Goal: Task Accomplishment & Management: Manage account settings

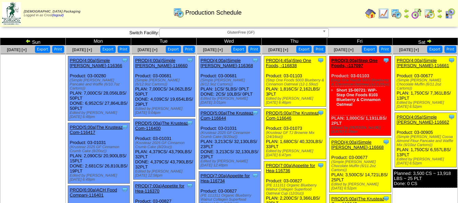
click at [249, 31] on span "GlutenFree (GF)" at bounding box center [240, 32] width 157 height 8
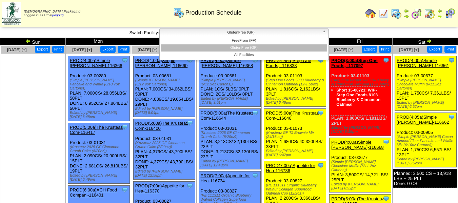
click at [249, 37] on link "GlutenFree (GF)" at bounding box center [244, 32] width 170 height 9
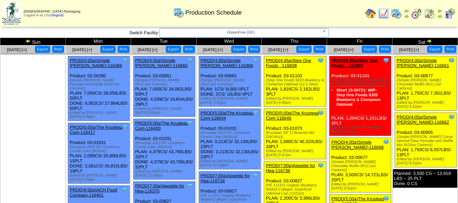
click at [250, 36] on span "GlutenFree (GF)" at bounding box center [240, 32] width 157 height 8
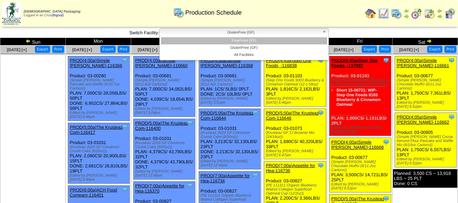
click at [247, 42] on li "FreeFrom (FF)" at bounding box center [244, 40] width 166 height 7
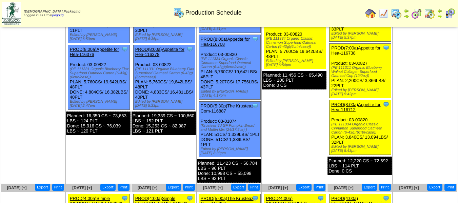
scroll to position [163, 0]
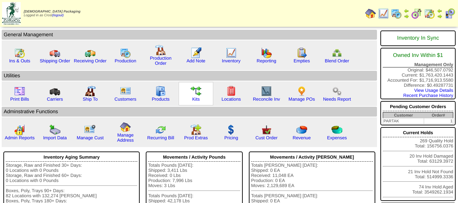
click at [196, 95] on img at bounding box center [196, 91] width 11 height 11
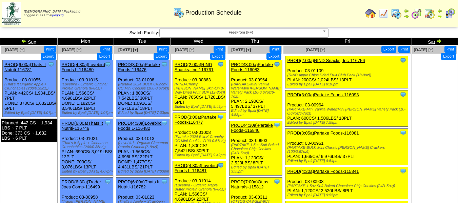
click at [254, 36] on span "FreeFrom (FF)" at bounding box center [240, 32] width 157 height 8
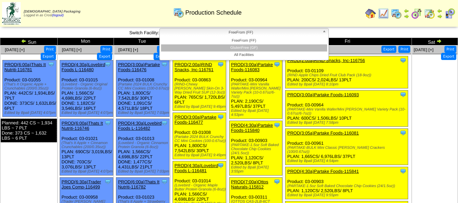
click at [251, 45] on li "GlutenFree (GF)" at bounding box center [244, 47] width 166 height 7
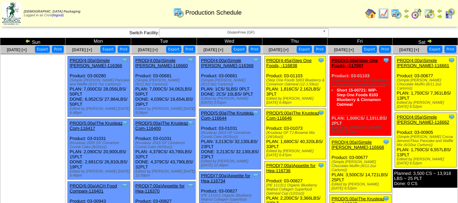
drag, startPoint x: 206, startPoint y: 31, endPoint x: 209, endPoint y: 35, distance: 5.0
click at [206, 31] on span "GlutenFree (GF)" at bounding box center [240, 32] width 157 height 8
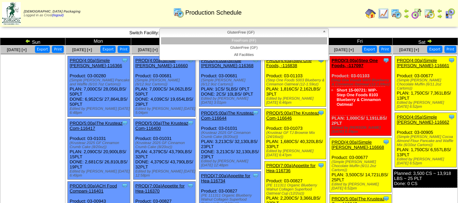
click at [213, 40] on li "FreeFrom (FF)" at bounding box center [244, 40] width 166 height 7
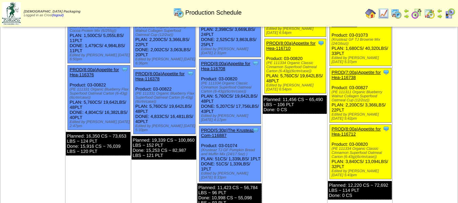
scroll to position [237, 0]
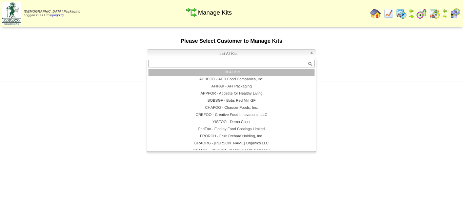
click at [191, 53] on span "List All Kits" at bounding box center [228, 54] width 157 height 8
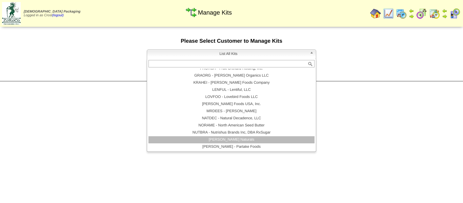
scroll to position [102, 0]
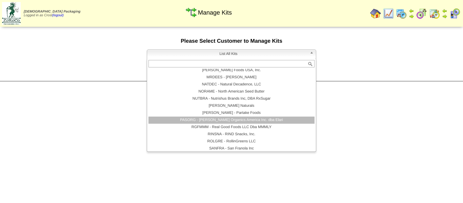
click at [223, 113] on li "PARTAK - Partake Foods" at bounding box center [232, 113] width 166 height 7
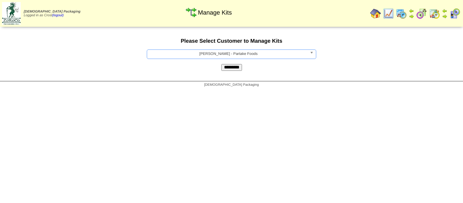
click at [233, 67] on input "*********" at bounding box center [231, 67] width 21 height 7
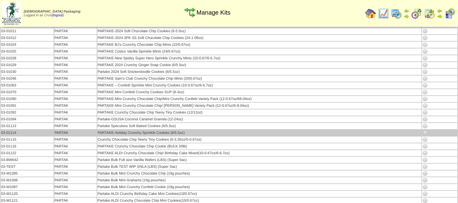
scroll to position [1051, 0]
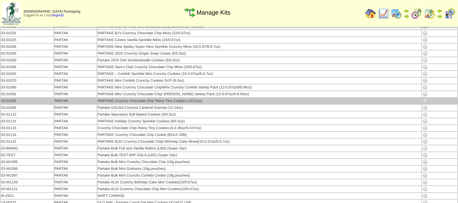
click at [425, 101] on img at bounding box center [425, 100] width 5 height 5
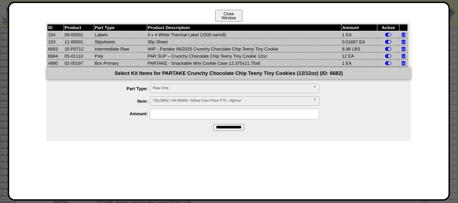
click at [224, 15] on button "Close Window" at bounding box center [228, 16] width 27 height 12
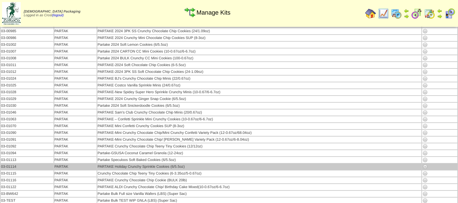
scroll to position [1017, 0]
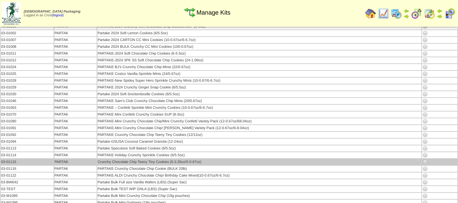
click at [426, 163] on img at bounding box center [425, 161] width 5 height 5
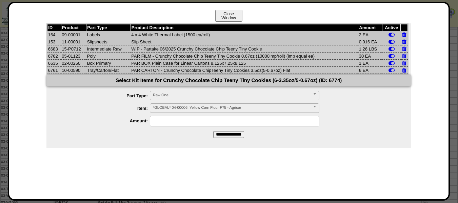
click at [237, 13] on button "Close Window" at bounding box center [228, 16] width 27 height 12
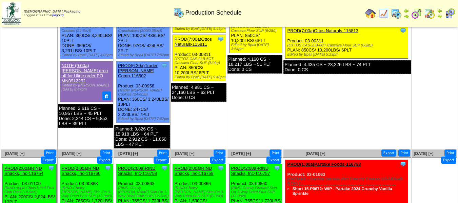
scroll to position [130, 0]
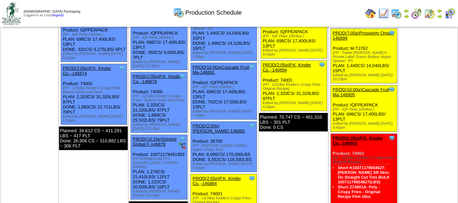
scroll to position [305, 0]
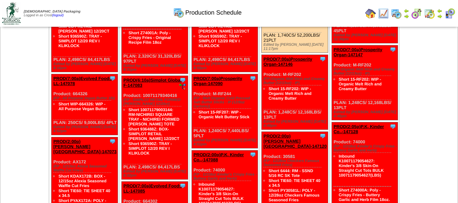
scroll to position [916, 0]
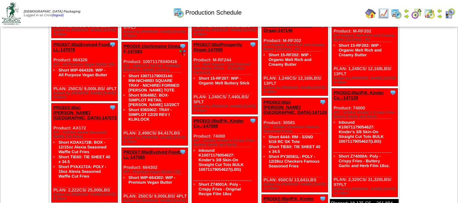
click at [415, 12] on img at bounding box center [416, 13] width 11 height 11
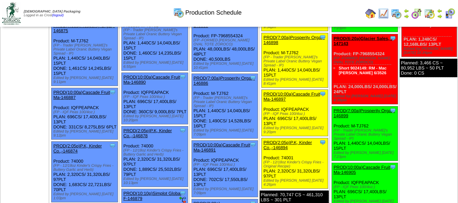
scroll to position [102, 0]
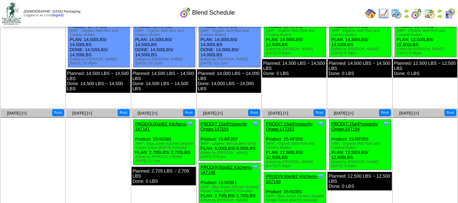
scroll to position [86, 0]
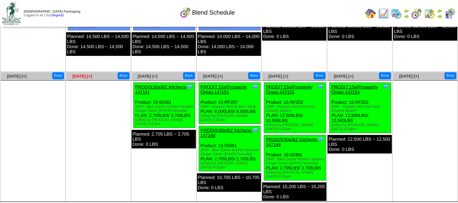
click at [86, 75] on span "[DATE] [+]" at bounding box center [82, 76] width 20 height 5
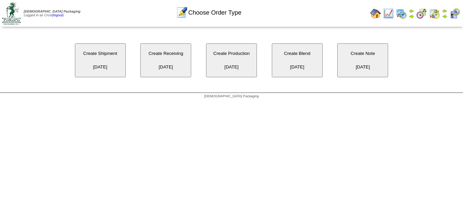
click at [297, 63] on button "Create Blend 09/22/2025" at bounding box center [297, 60] width 51 height 34
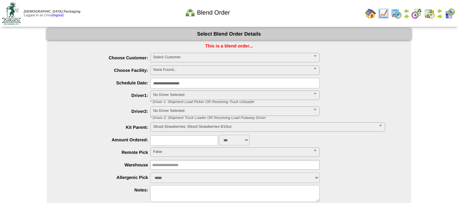
click at [198, 59] on span "Select Customer" at bounding box center [231, 57] width 157 height 8
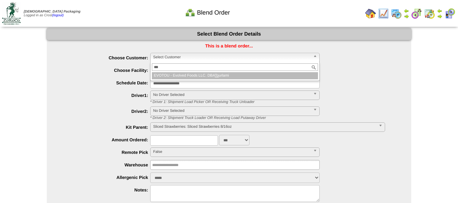
type input "****"
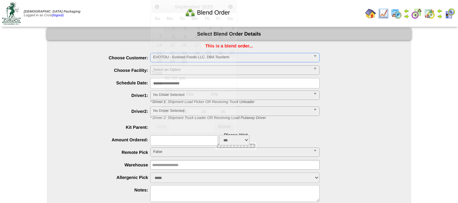
click at [196, 85] on body "Zoroco Packaging Logged in as Crost (logout) Print All" at bounding box center [229, 130] width 458 height 261
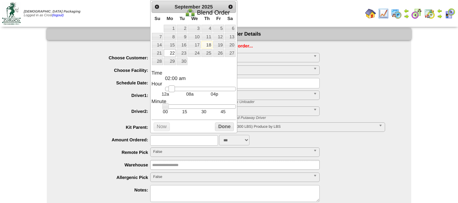
type input "**********"
drag, startPoint x: 167, startPoint y: 92, endPoint x: 187, endPoint y: 90, distance: 20.2
click at [187, 90] on link at bounding box center [189, 88] width 7 height 7
type input "**********"
drag, startPoint x: 164, startPoint y: 111, endPoint x: 184, endPoint y: 111, distance: 20.4
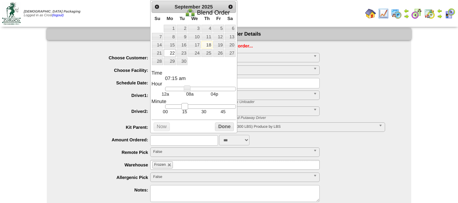
click at [184, 110] on link at bounding box center [184, 106] width 7 height 7
click at [220, 129] on button "Done" at bounding box center [224, 126] width 19 height 8
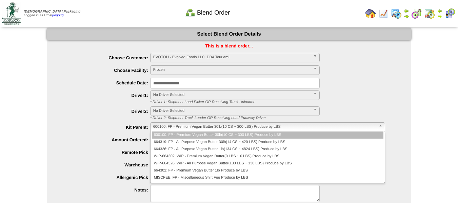
click at [184, 128] on span "600100: FP - Premium Vegan Butter 30lb(10 CS ~ 300 LBS) Produce by LBS" at bounding box center [264, 127] width 223 height 8
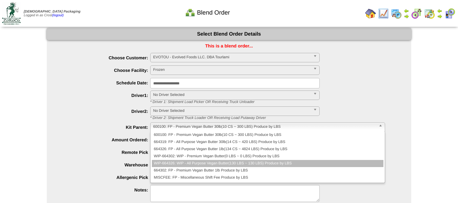
click at [172, 160] on li "WIP-664326: WIP - All Purpose Vegan Butter(130 LBS ~ 130 LBS) Produce by LBS" at bounding box center [268, 163] width 232 height 7
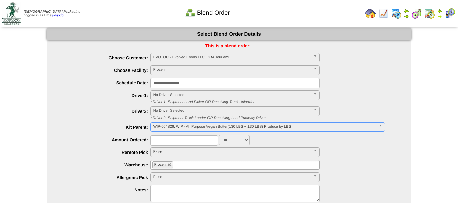
click at [202, 143] on input "text" at bounding box center [184, 140] width 68 height 11
type input "****"
click at [68, 114] on label "Driver2:" at bounding box center [105, 111] width 90 height 5
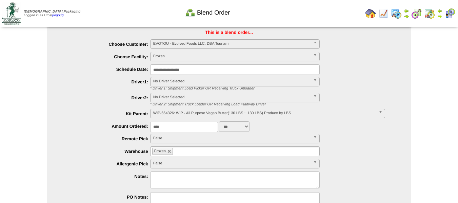
scroll to position [34, 0]
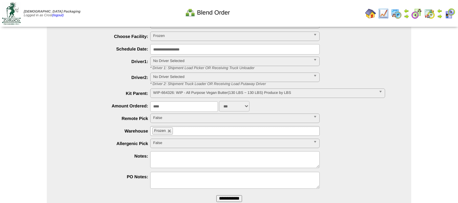
click at [165, 160] on textarea at bounding box center [235, 159] width 170 height 17
type textarea "**********"
click at [67, 137] on ul "**********" at bounding box center [229, 105] width 365 height 172
drag, startPoint x: 228, startPoint y: 197, endPoint x: 267, endPoint y: 36, distance: 166.1
click at [229, 197] on input "**********" at bounding box center [229, 198] width 26 height 7
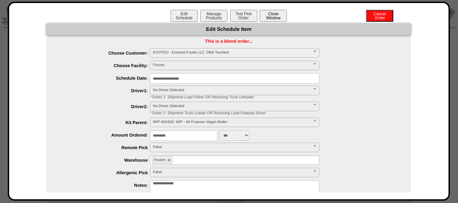
click at [265, 16] on button "Close Window" at bounding box center [273, 16] width 27 height 12
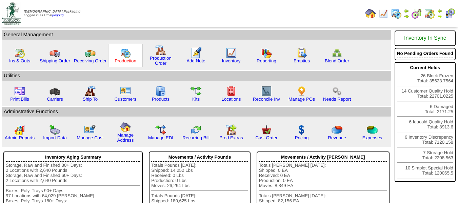
click at [118, 60] on link "Production" at bounding box center [126, 60] width 22 height 5
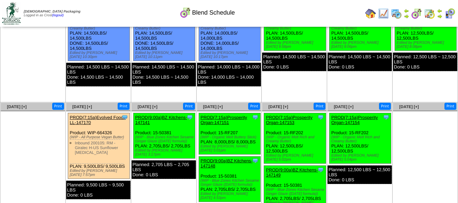
scroll to position [68, 0]
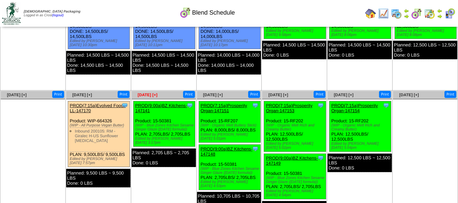
click at [151, 96] on span "[DATE] [+]" at bounding box center [148, 95] width 20 height 5
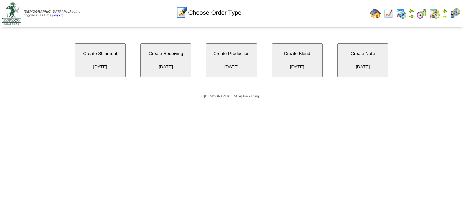
click at [288, 62] on button "Create Blend 09/23/2025" at bounding box center [297, 60] width 51 height 34
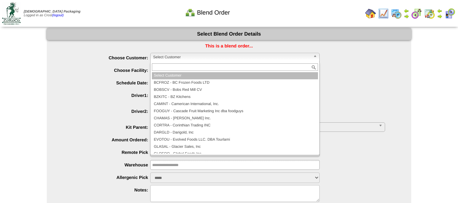
click at [181, 59] on span "Select Customer" at bounding box center [231, 57] width 157 height 8
type input "****"
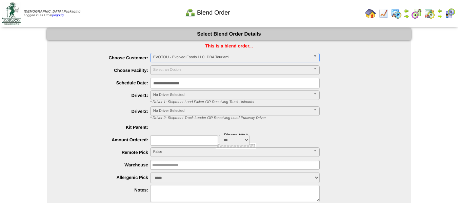
click at [186, 81] on body "[DEMOGRAPHIC_DATA] Packaging Logged in as Crost (logout) Print All" at bounding box center [229, 130] width 458 height 261
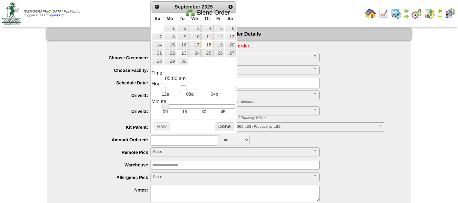
type input "**********"
drag, startPoint x: 169, startPoint y: 92, endPoint x: 189, endPoint y: 91, distance: 20.7
click at [189, 91] on link at bounding box center [190, 88] width 7 height 7
type input "**********"
drag, startPoint x: 167, startPoint y: 108, endPoint x: 183, endPoint y: 106, distance: 16.0
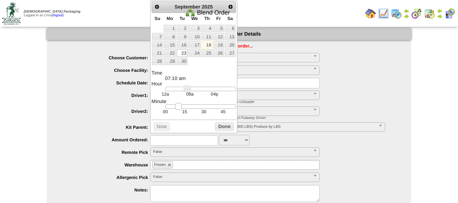
click at [182, 106] on link at bounding box center [178, 106] width 7 height 7
click at [216, 128] on button "Done" at bounding box center [224, 126] width 19 height 8
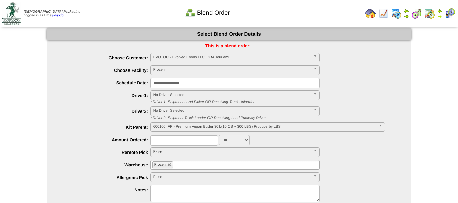
click at [182, 128] on span "600100: FP - Premium Vegan Butter 30lb(10 CS ~ 300 LBS) Produce by LBS" at bounding box center [264, 127] width 223 height 8
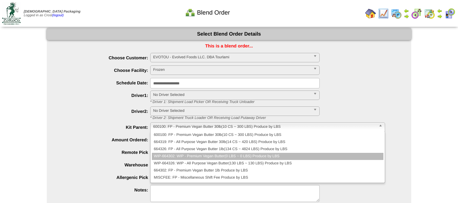
click at [174, 156] on li "WIP-664302: WIP - Premium Vegan Butter(0 LBS ~ 0 LBS) Produce by LBS" at bounding box center [268, 156] width 232 height 7
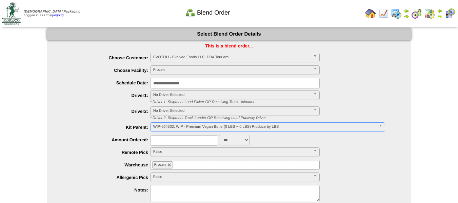
click at [181, 142] on input "text" at bounding box center [184, 140] width 68 height 11
type input "****"
click at [111, 110] on label "Driver2:" at bounding box center [105, 111] width 90 height 5
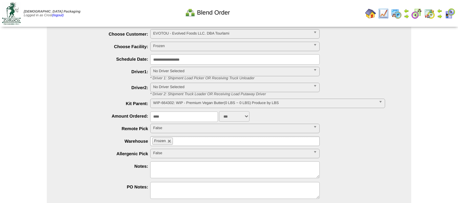
scroll to position [34, 0]
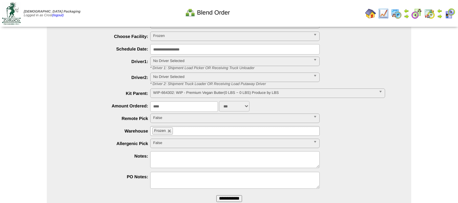
click at [168, 161] on textarea at bounding box center [235, 159] width 170 height 17
type textarea "**********"
click at [110, 151] on div "**********" at bounding box center [235, 160] width 351 height 19
click at [227, 199] on input "**********" at bounding box center [229, 198] width 26 height 7
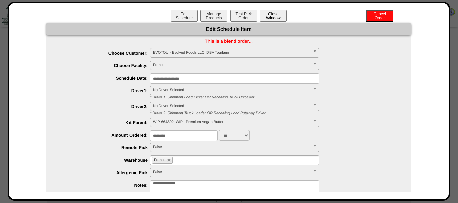
click at [272, 17] on button "Close Window" at bounding box center [273, 16] width 27 height 12
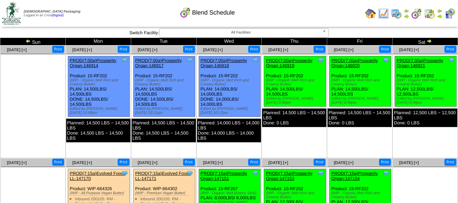
click at [394, 13] on img at bounding box center [396, 13] width 11 height 11
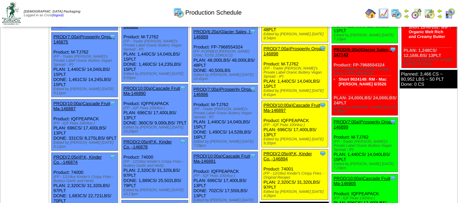
scroll to position [136, 0]
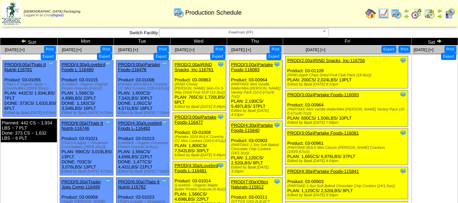
click at [230, 35] on span "FreeFrom (FF)" at bounding box center [240, 32] width 157 height 8
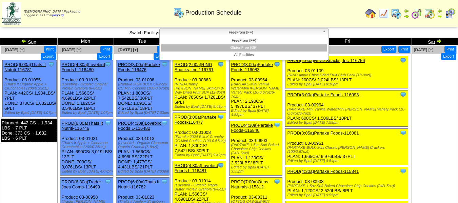
click at [229, 47] on li "GlutenFree (GF)" at bounding box center [244, 47] width 166 height 7
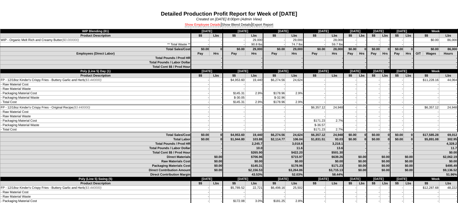
click at [206, 25] on link "Show Employee Details" at bounding box center [203, 25] width 36 height 4
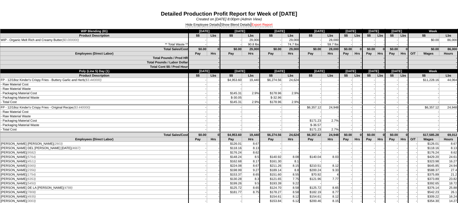
click at [257, 24] on link "Export Report" at bounding box center [262, 25] width 21 height 4
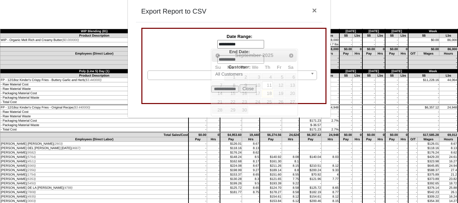
click at [238, 41] on input "**********" at bounding box center [240, 44] width 47 height 9
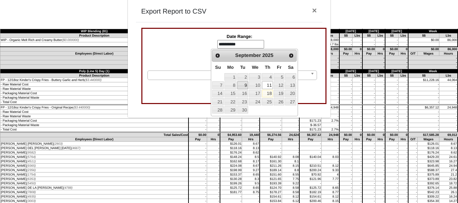
click at [251, 90] on link "17" at bounding box center [255, 93] width 13 height 7
type input "**********"
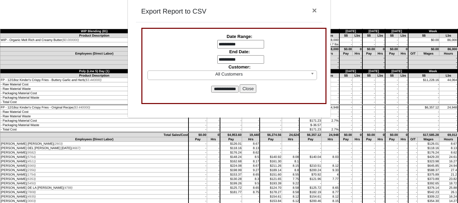
click at [242, 60] on input "**********" at bounding box center [240, 59] width 47 height 9
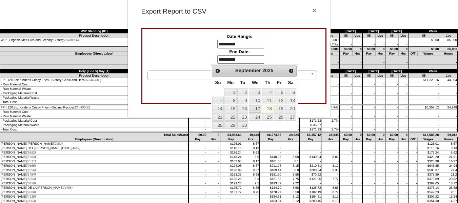
click at [254, 108] on link "17" at bounding box center [255, 108] width 13 height 7
type input "**********"
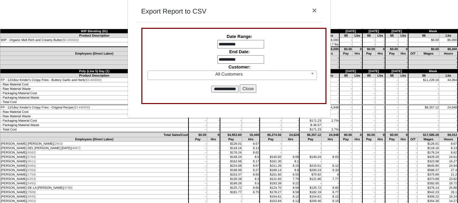
click at [228, 89] on input "**********" at bounding box center [224, 89] width 27 height 7
click at [250, 88] on button "Close" at bounding box center [248, 88] width 17 height 9
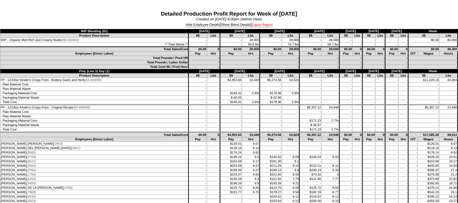
click at [262, 25] on link "Export Report" at bounding box center [262, 25] width 21 height 4
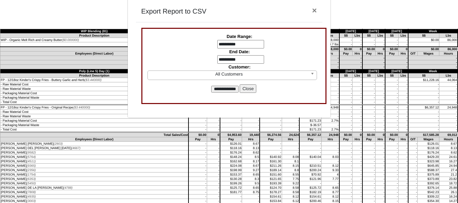
drag, startPoint x: 245, startPoint y: 86, endPoint x: 258, endPoint y: 76, distance: 16.6
click at [245, 86] on button "Close" at bounding box center [248, 88] width 17 height 9
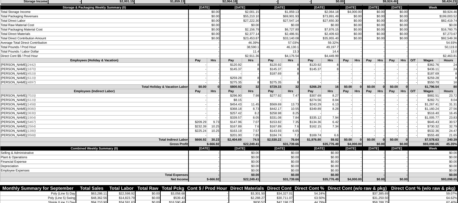
scroll to position [2951, 0]
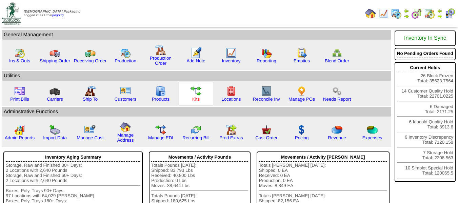
click at [198, 98] on link "Kits" at bounding box center [195, 99] width 7 height 5
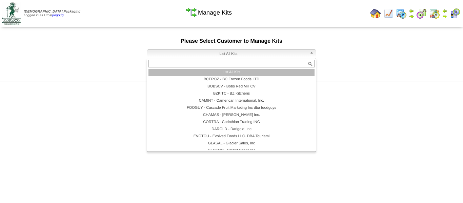
click at [228, 55] on span "List All Kits" at bounding box center [228, 54] width 157 height 8
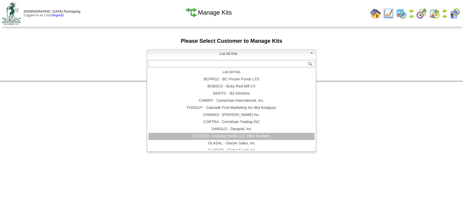
click at [221, 136] on li "EVOTOU - Evolved Foods LLC. DBA Tourlami" at bounding box center [232, 136] width 166 height 7
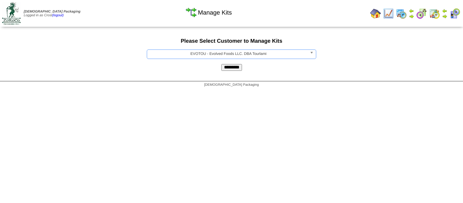
click at [230, 67] on input "*********" at bounding box center [231, 67] width 21 height 7
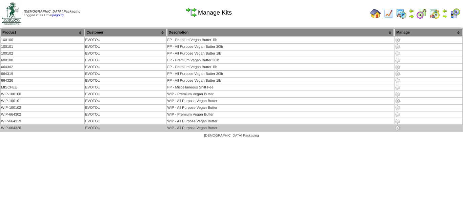
click at [399, 128] on img at bounding box center [397, 127] width 5 height 5
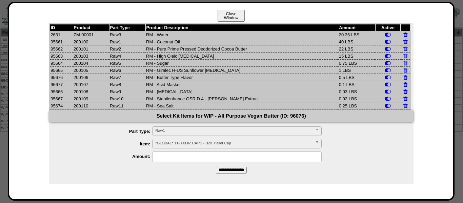
click at [243, 18] on button "Close Window" at bounding box center [231, 16] width 27 height 12
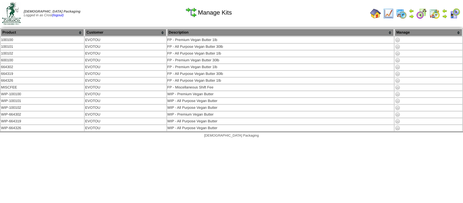
click at [140, 141] on html "[DEMOGRAPHIC_DATA] Packaging Logged in as Crost (logout) Print All" at bounding box center [231, 70] width 463 height 141
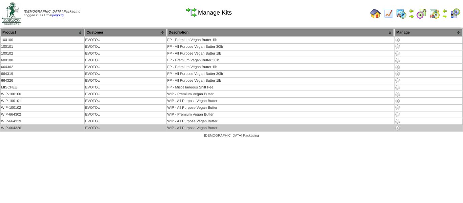
click at [398, 128] on img at bounding box center [397, 127] width 5 height 5
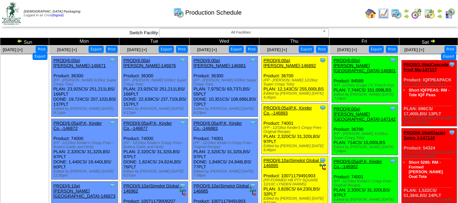
click at [440, 15] on img at bounding box center [439, 16] width 5 height 5
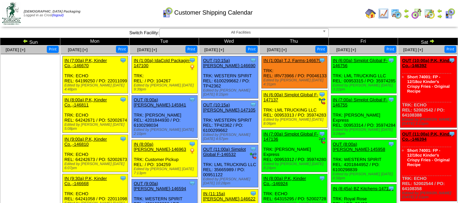
click at [371, 13] on img at bounding box center [370, 13] width 11 height 11
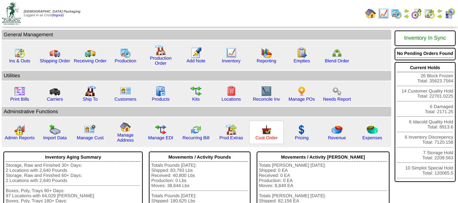
click at [270, 136] on link "Cust Order" at bounding box center [266, 137] width 22 height 5
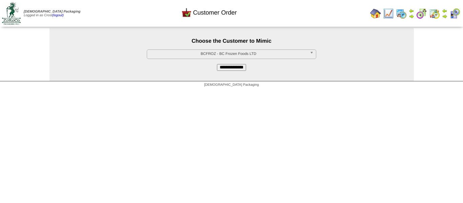
click at [213, 56] on span "BCFROZ - BC Frozen Foods LTD" at bounding box center [228, 54] width 157 height 8
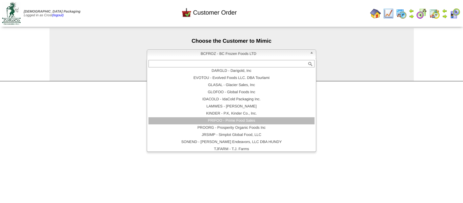
scroll to position [52, 0]
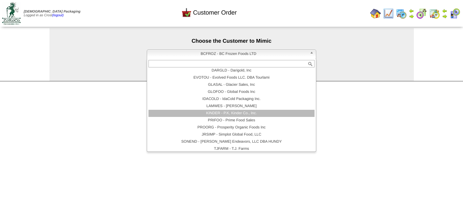
click at [223, 114] on li "KINDER - P.K, Kinder Co., Inc." at bounding box center [232, 113] width 166 height 7
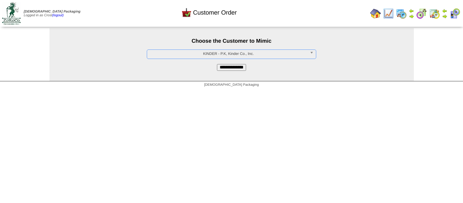
click at [233, 67] on input "**********" at bounding box center [231, 67] width 29 height 7
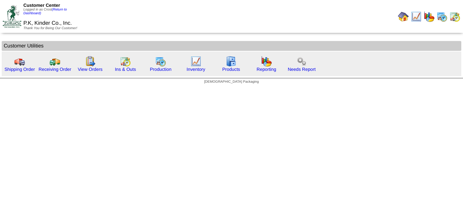
click at [453, 17] on img at bounding box center [455, 16] width 11 height 11
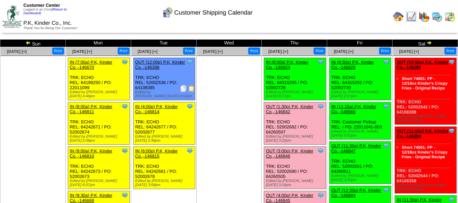
click at [437, 17] on img at bounding box center [437, 16] width 11 height 11
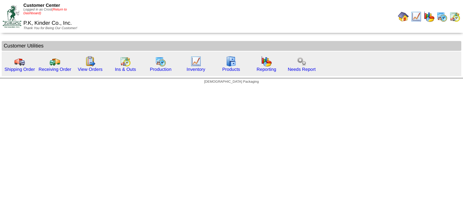
click at [56, 10] on link "(Return to Dashboard)" at bounding box center [44, 11] width 43 height 7
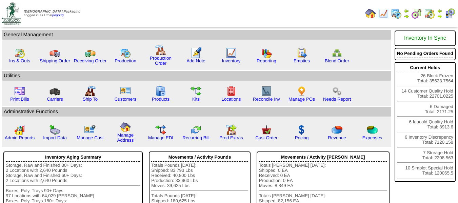
click at [395, 14] on img at bounding box center [396, 13] width 11 height 11
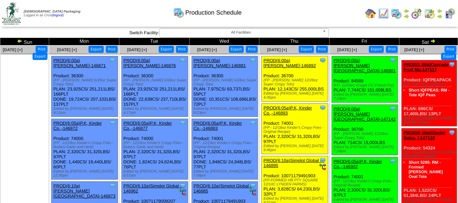
click at [439, 14] on img at bounding box center [439, 16] width 5 height 5
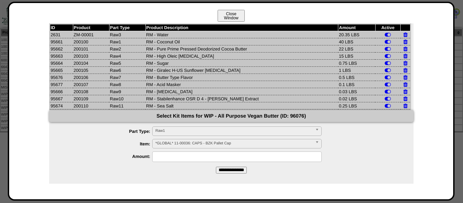
click at [235, 17] on button "Close Window" at bounding box center [231, 16] width 27 height 12
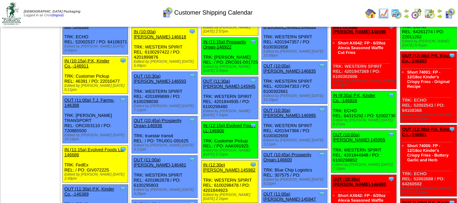
scroll to position [237, 0]
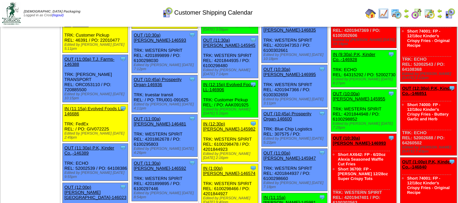
click at [413, 86] on link "OUT (12:30p) P.K, Kinder Co.,-146851" at bounding box center [428, 91] width 52 height 10
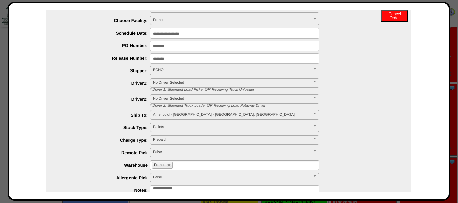
scroll to position [0, 0]
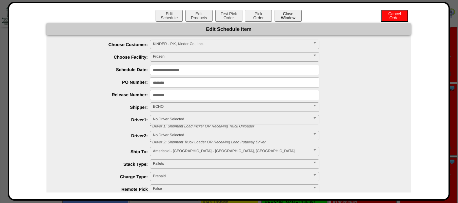
click at [279, 15] on button "Close Window" at bounding box center [288, 16] width 27 height 12
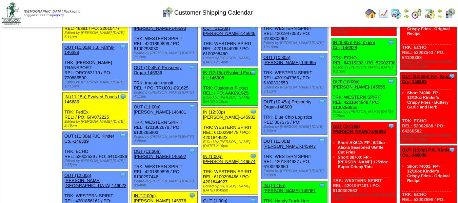
scroll to position [237, 0]
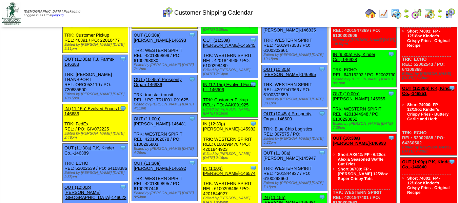
drag, startPoint x: 397, startPoint y: 106, endPoint x: 419, endPoint y: 111, distance: 21.8
click at [419, 111] on div "Clone Item OUT (12:30p) P.K, Kinder Co.,-146851 P.K, Kinder Co., Inc. ScheduleI…" at bounding box center [429, 120] width 57 height 72
copy div "REL: 52002688 / PO: 64260502"
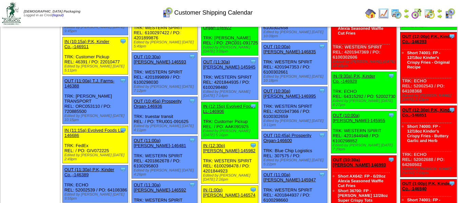
scroll to position [203, 0]
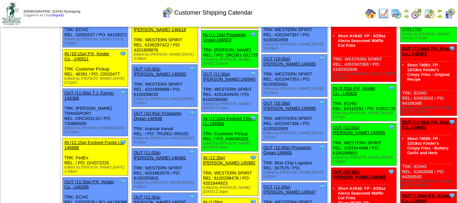
click at [431, 135] on div "Short 74000: FP - 12/18oz Kinder's Crispy Fries - Buttery Garlic and Herb" at bounding box center [426, 149] width 49 height 29
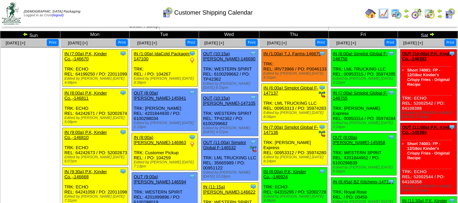
scroll to position [0, 0]
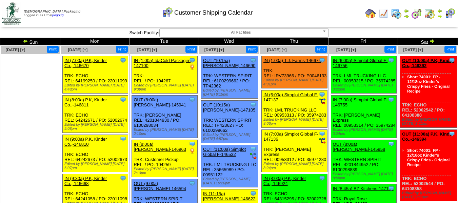
drag, startPoint x: 396, startPoint y: 106, endPoint x: 417, endPoint y: 109, distance: 21.0
click at [417, 109] on div "Clone Item OUT (10:00a) P.K, Kinder Co.,-146392 P.K, Kinder Co., Inc. ScheduleI…" at bounding box center [429, 92] width 57 height 72
copy div "REL: 52002542 / PO: 64108388"
click at [378, 32] on div "**********" at bounding box center [229, 32] width 458 height 9
click at [414, 60] on link "OUT (10:00a) P.K, Kinder Co.,-146392" at bounding box center [428, 63] width 52 height 10
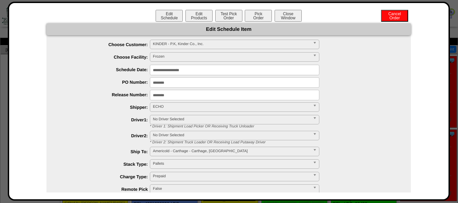
scroll to position [353, 0]
click at [167, 108] on span "ECHO" at bounding box center [231, 107] width 157 height 8
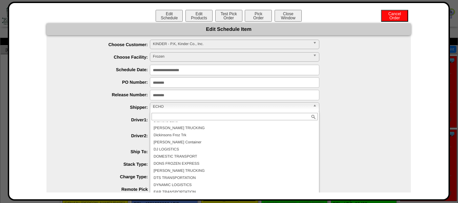
click at [166, 108] on span "ECHO" at bounding box center [231, 107] width 157 height 8
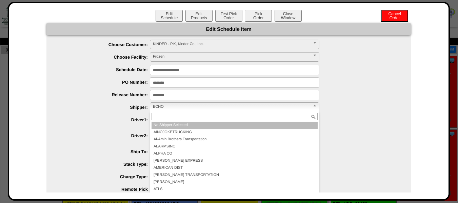
click at [173, 125] on li "No Shipper Selected" at bounding box center [235, 125] width 166 height 7
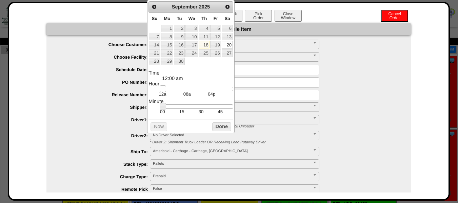
drag, startPoint x: 192, startPoint y: 90, endPoint x: 0, endPoint y: 105, distance: 192.3
click at [219, 130] on button "Done" at bounding box center [221, 126] width 19 height 8
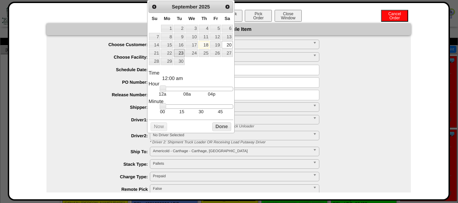
click at [181, 53] on link "23" at bounding box center [179, 52] width 11 height 7
type input "**********"
click at [221, 129] on button "Done" at bounding box center [221, 126] width 19 height 8
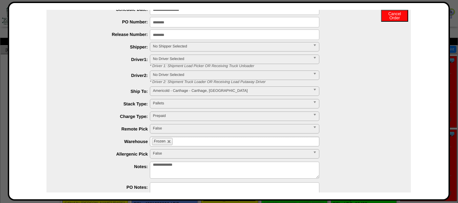
scroll to position [96, 0]
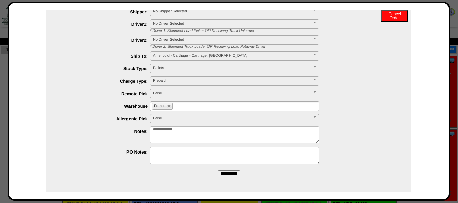
click at [234, 171] on input "**********" at bounding box center [229, 174] width 22 height 7
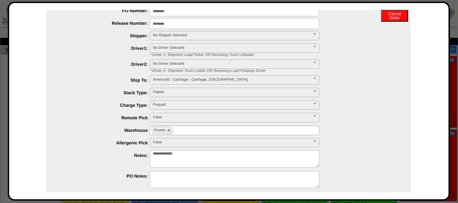
scroll to position [0, 0]
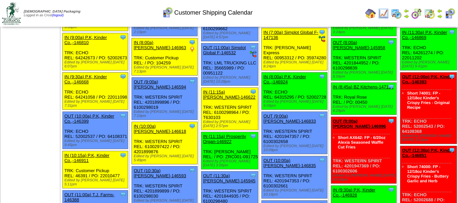
scroll to position [136, 0]
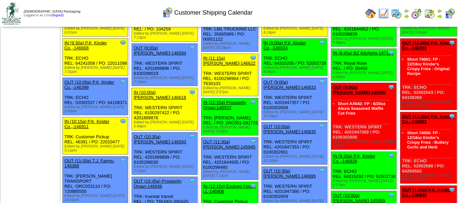
click at [420, 114] on link "OUT (12:30p) P.K, Kinder Co.,-146851" at bounding box center [428, 119] width 52 height 10
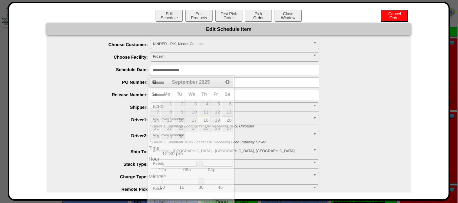
click at [189, 69] on input "**********" at bounding box center [235, 70] width 170 height 11
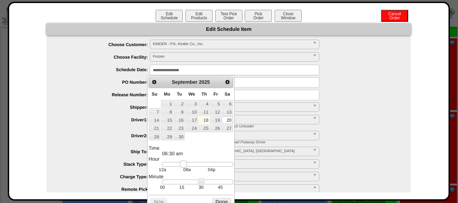
drag, startPoint x: 200, startPoint y: 169, endPoint x: 95, endPoint y: 163, distance: 105.6
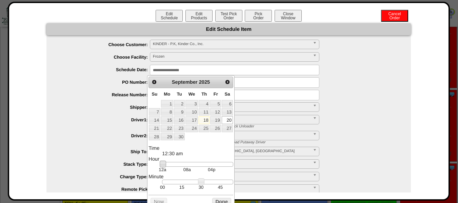
scroll to position [170, 0]
drag, startPoint x: 202, startPoint y: 183, endPoint x: 100, endPoint y: 181, distance: 102.1
click at [178, 127] on link "23" at bounding box center [179, 128] width 11 height 7
type input "**********"
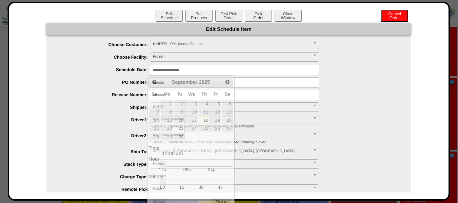
click at [360, 104] on div "**********" at bounding box center [235, 107] width 351 height 11
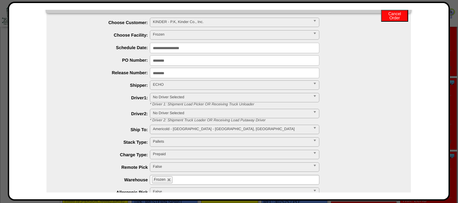
scroll to position [34, 0]
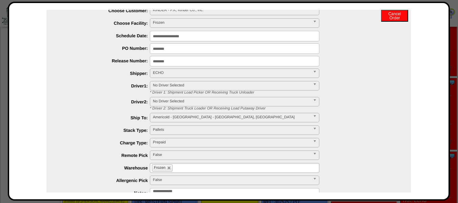
click at [179, 72] on span "ECHO" at bounding box center [231, 73] width 157 height 8
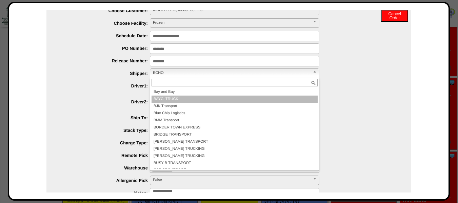
scroll to position [0, 0]
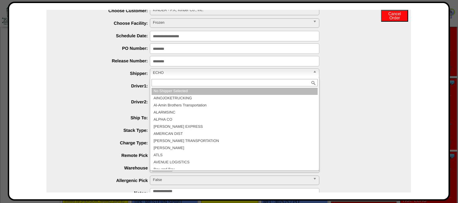
click at [179, 93] on li "No Shipper Selected" at bounding box center [235, 91] width 166 height 7
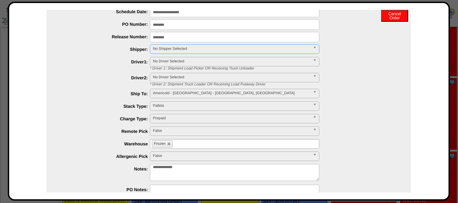
scroll to position [96, 0]
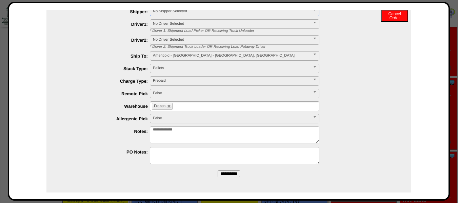
click at [229, 171] on input "**********" at bounding box center [229, 174] width 22 height 7
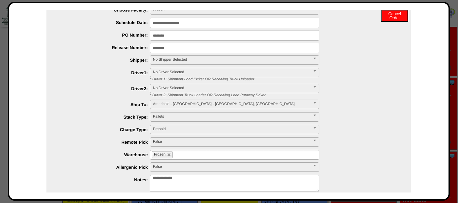
scroll to position [0, 0]
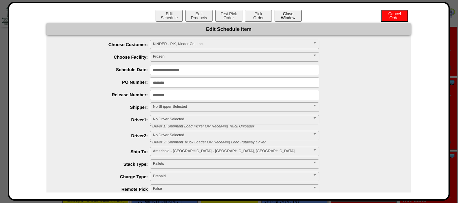
click at [291, 19] on button "Close Window" at bounding box center [288, 16] width 27 height 12
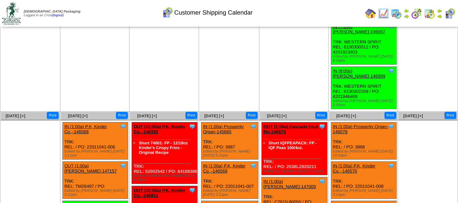
scroll to position [1391, 0]
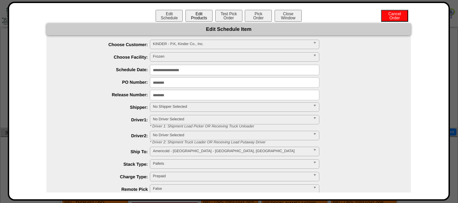
click at [198, 15] on button "Edit Products" at bounding box center [199, 16] width 27 height 12
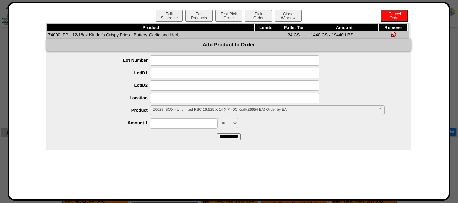
click at [178, 58] on input at bounding box center [235, 60] width 170 height 11
click at [116, 63] on li "Lot Number" at bounding box center [235, 60] width 351 height 11
click at [114, 77] on div at bounding box center [235, 73] width 351 height 11
click at [169, 108] on span "Z0629: BOX - Unprinted RSC 16.625 X 14 X 7 40C Kraft(26654 EA) Order by EA" at bounding box center [264, 110] width 223 height 8
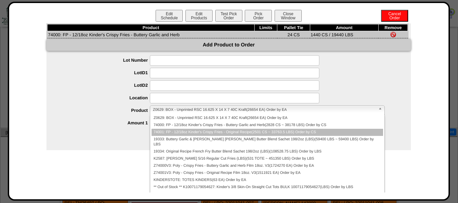
click at [173, 134] on li "74001: FP - 12/18oz Kinder's Crispy Fries - Original Recipe(2501 CS ~ 33763.5 L…" at bounding box center [268, 132] width 232 height 7
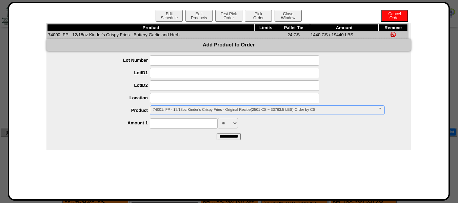
click at [166, 122] on input at bounding box center [184, 123] width 68 height 11
type input "****"
click at [134, 148] on div "Product Limits Pallet Tie Amount Remove 74000: FP - 12/18oz Kinder's Crispy Fri…" at bounding box center [228, 86] width 365 height 127
click at [224, 135] on input "**********" at bounding box center [229, 136] width 24 height 7
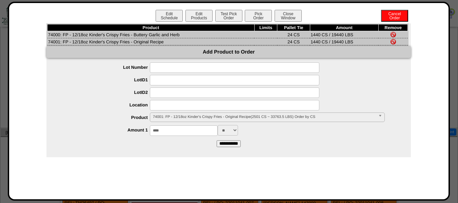
click at [391, 33] on img at bounding box center [393, 34] width 5 height 5
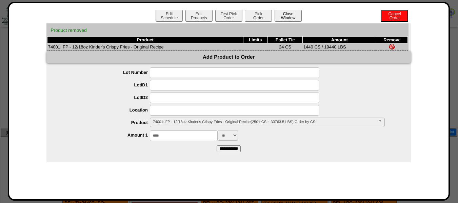
click at [287, 16] on button "Close Window" at bounding box center [288, 16] width 27 height 12
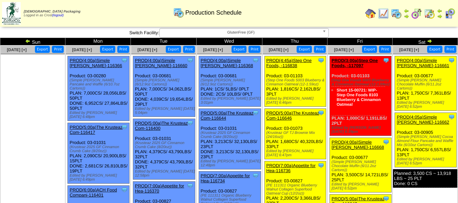
click at [250, 37] on link "GlutenFree (GF)" at bounding box center [244, 32] width 170 height 9
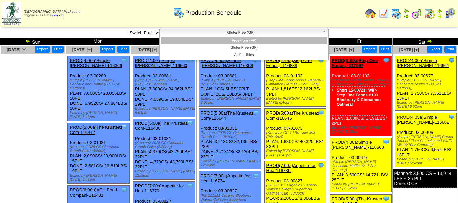
click at [246, 41] on li "FreeFrom (FF)" at bounding box center [244, 40] width 166 height 7
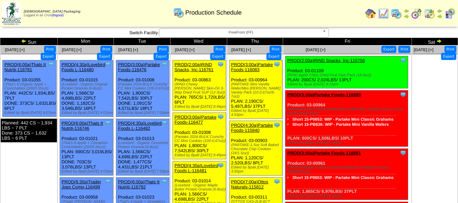
click at [236, 35] on span "FreeFrom (FF)" at bounding box center [240, 32] width 157 height 8
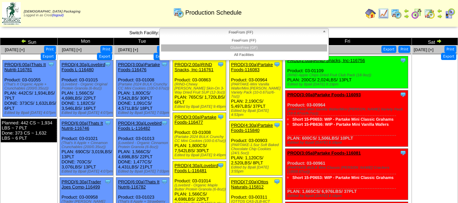
click at [235, 47] on li "GlutenFree (GF)" at bounding box center [244, 47] width 166 height 7
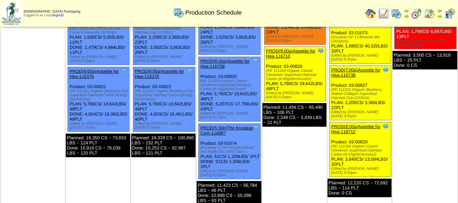
scroll to position [170, 0]
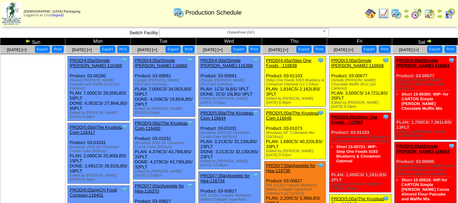
click at [224, 61] on link "PROD(4:00a)Simple Mills-116368" at bounding box center [226, 63] width 53 height 10
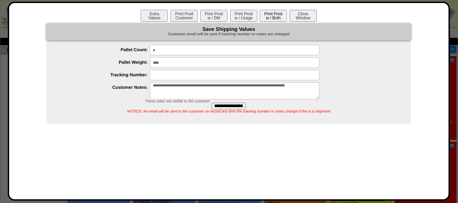
click at [266, 13] on button "Print Prod w / Both" at bounding box center [273, 16] width 27 height 12
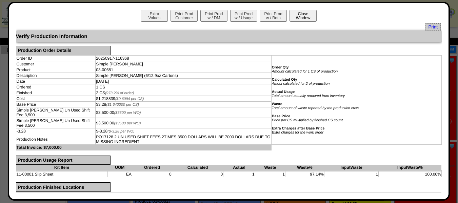
click at [300, 14] on button "Close Window" at bounding box center [303, 16] width 27 height 12
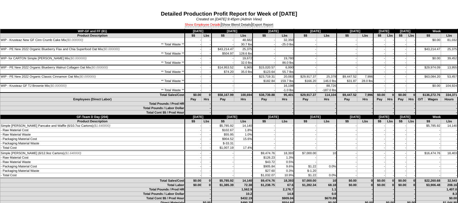
click at [205, 24] on link "Show Employee Details" at bounding box center [203, 25] width 36 height 4
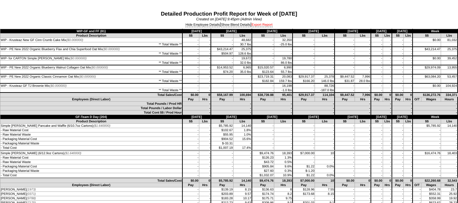
click at [266, 24] on link "Export Report" at bounding box center [262, 25] width 21 height 4
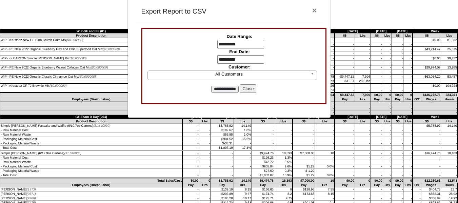
click at [236, 44] on input "**********" at bounding box center [240, 44] width 47 height 9
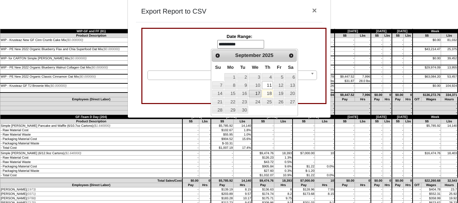
click at [261, 93] on link "17" at bounding box center [255, 93] width 13 height 7
type input "**********"
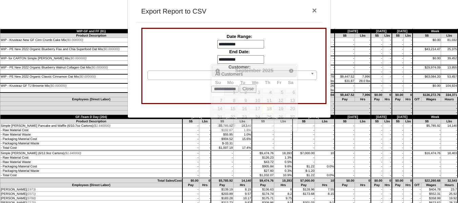
click at [225, 57] on input "**********" at bounding box center [240, 59] width 47 height 9
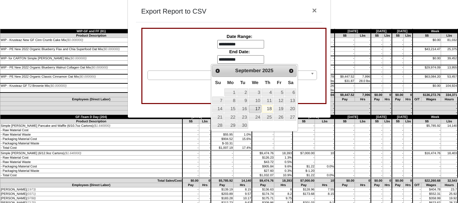
click at [256, 106] on link "17" at bounding box center [255, 108] width 13 height 7
type input "**********"
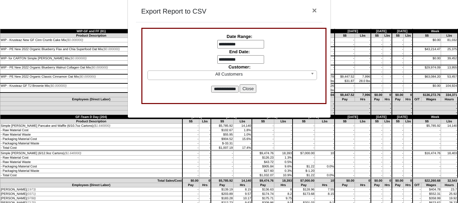
click at [225, 90] on input "**********" at bounding box center [224, 89] width 27 height 7
click at [249, 89] on button "Close" at bounding box center [248, 88] width 17 height 9
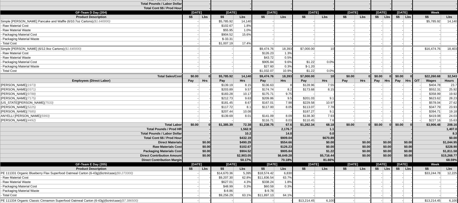
scroll to position [102, 0]
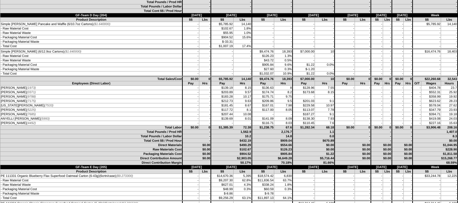
click at [262, 65] on td "$905.84" at bounding box center [263, 65] width 22 height 4
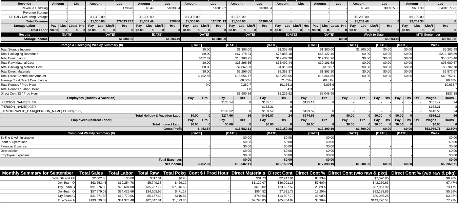
scroll to position [2115, 0]
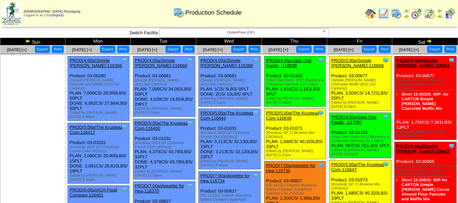
click at [224, 35] on span "GlutenFree (GF)" at bounding box center [240, 32] width 157 height 8
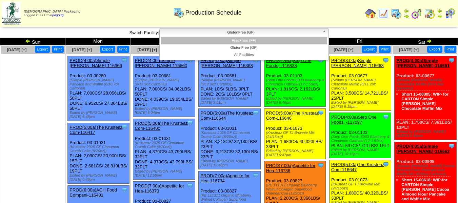
click at [224, 42] on li "FreeFrom (FF)" at bounding box center [244, 40] width 166 height 7
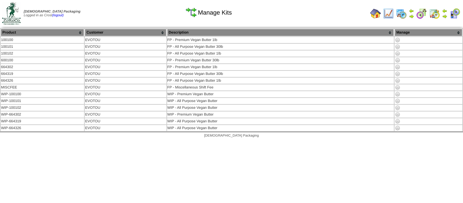
click at [377, 13] on img at bounding box center [375, 13] width 11 height 11
